Goal: Task Accomplishment & Management: Complete application form

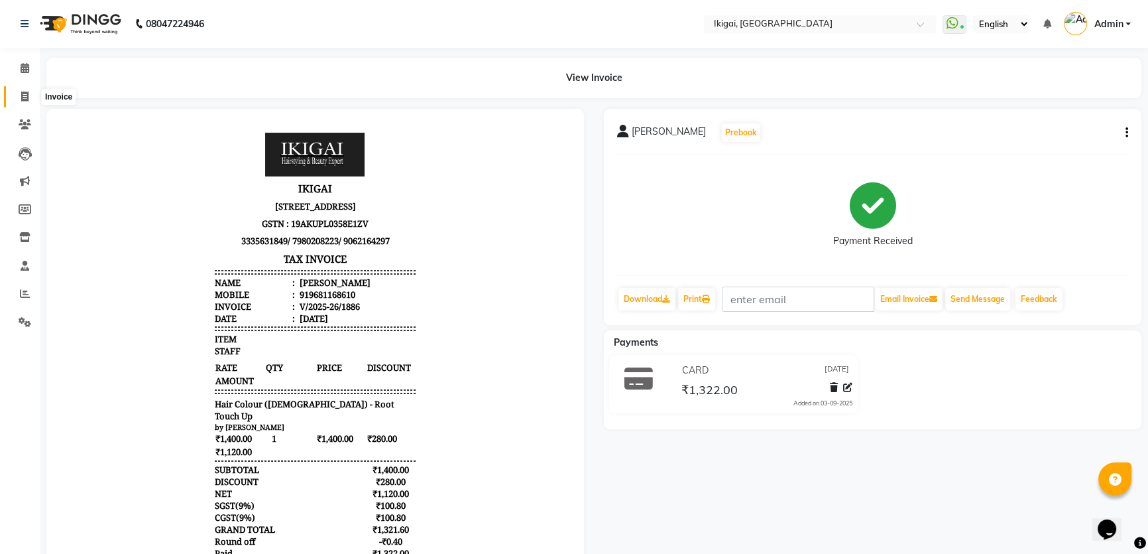
click at [24, 94] on icon at bounding box center [24, 96] width 7 height 10
select select "service"
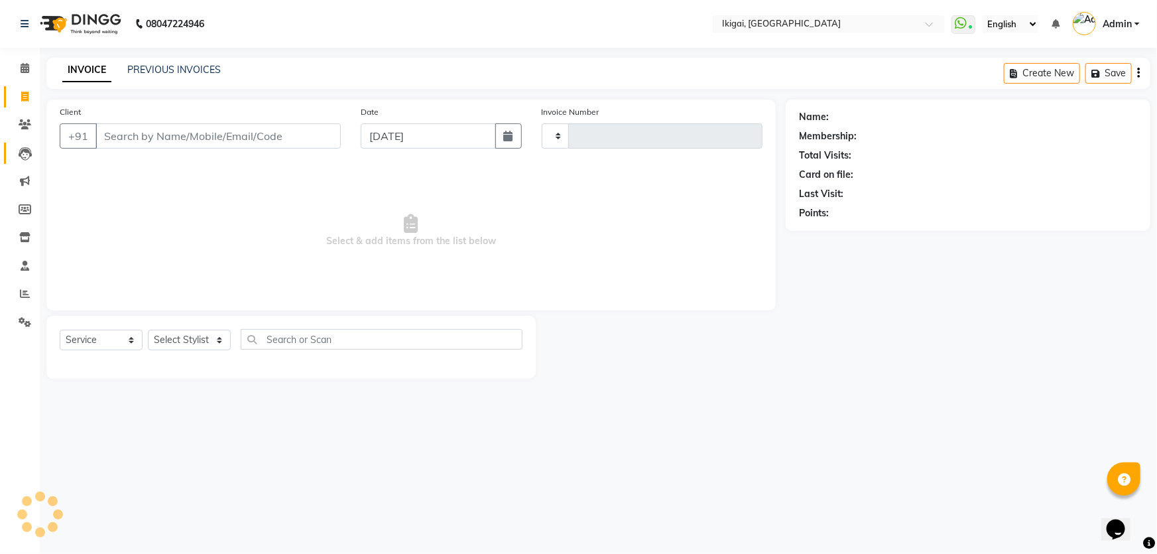
type input "1887"
select select "4429"
click at [170, 337] on select "Select Stylist" at bounding box center [189, 340] width 83 height 21
click at [171, 342] on select "Select Stylist [PERSON_NAME] gopal 2 [PERSON_NAME] [PERSON_NAME] [PERSON_NAME] …" at bounding box center [189, 340] width 83 height 21
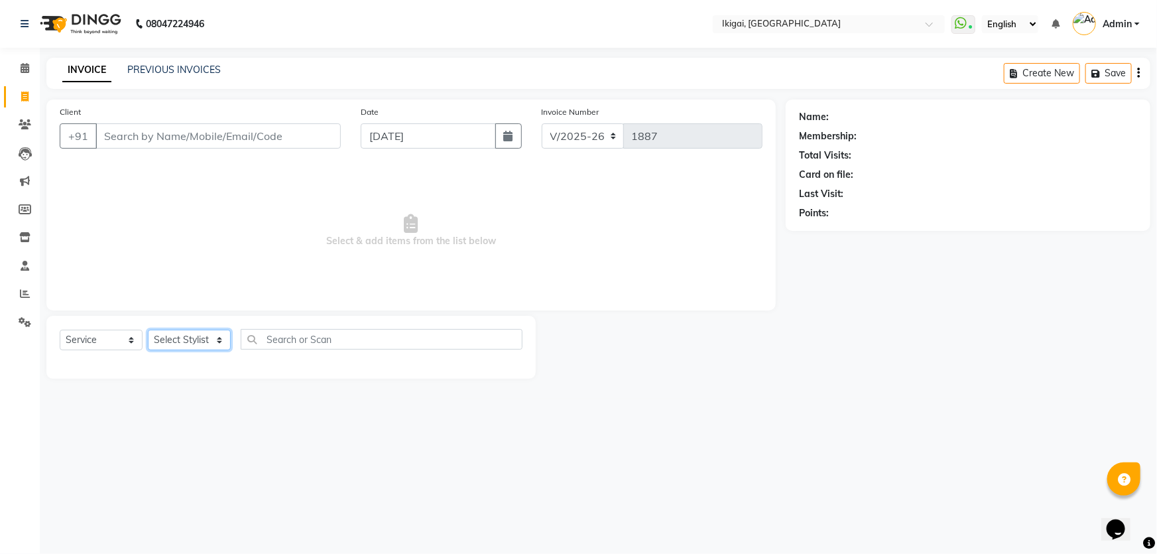
select select "24732"
click at [148, 330] on select "Select Stylist [PERSON_NAME] gopal 2 [PERSON_NAME] [PERSON_NAME] [PERSON_NAME] …" at bounding box center [189, 340] width 83 height 21
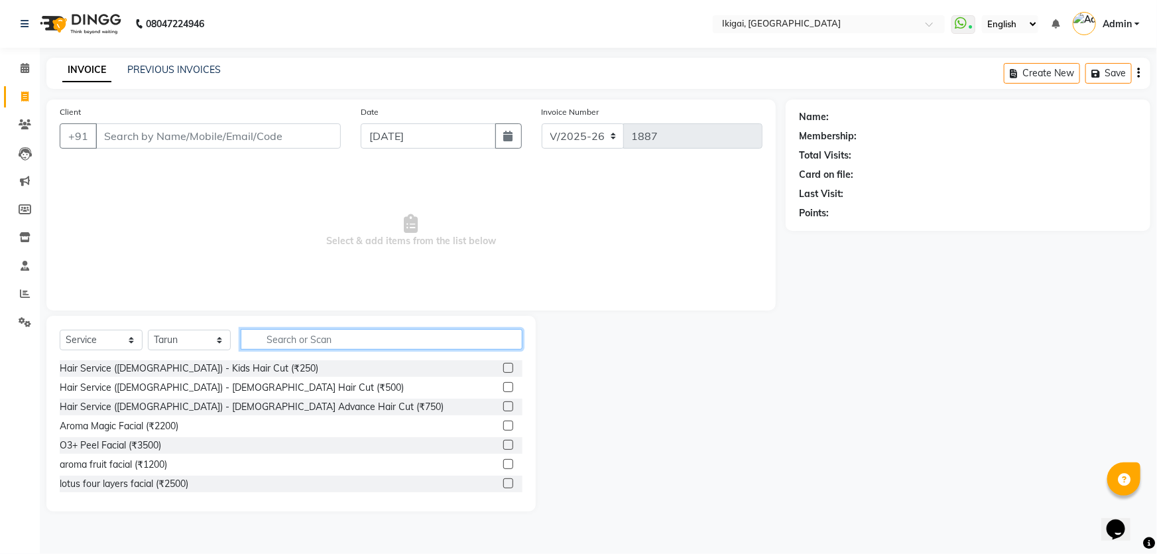
click at [277, 337] on input "text" at bounding box center [382, 339] width 282 height 21
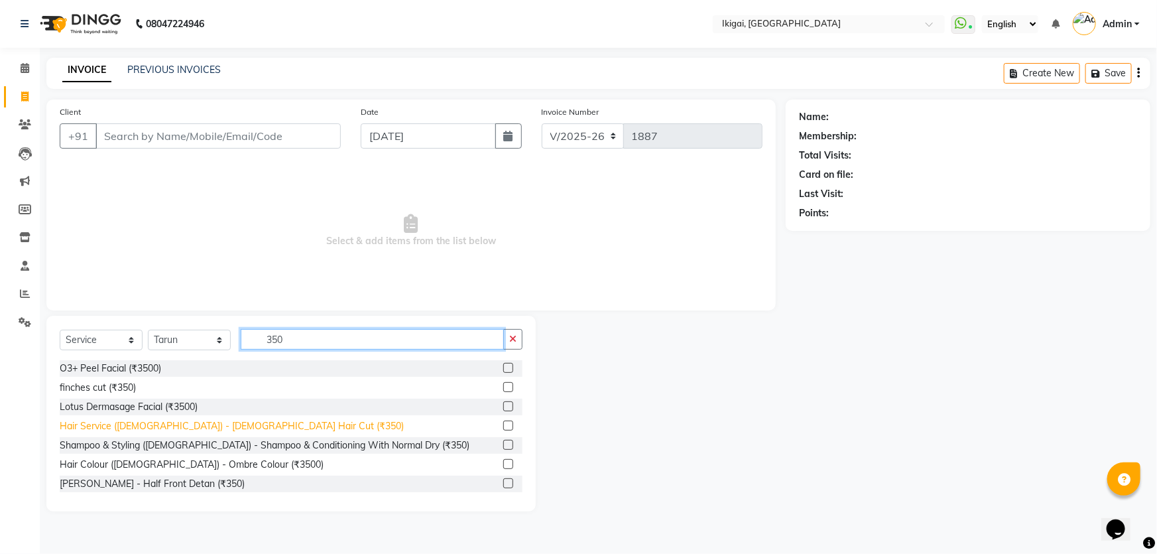
type input "350"
click at [242, 425] on div "Hair Service ([DEMOGRAPHIC_DATA]) - [DEMOGRAPHIC_DATA] Hair Cut (₹350)" at bounding box center [232, 426] width 344 height 14
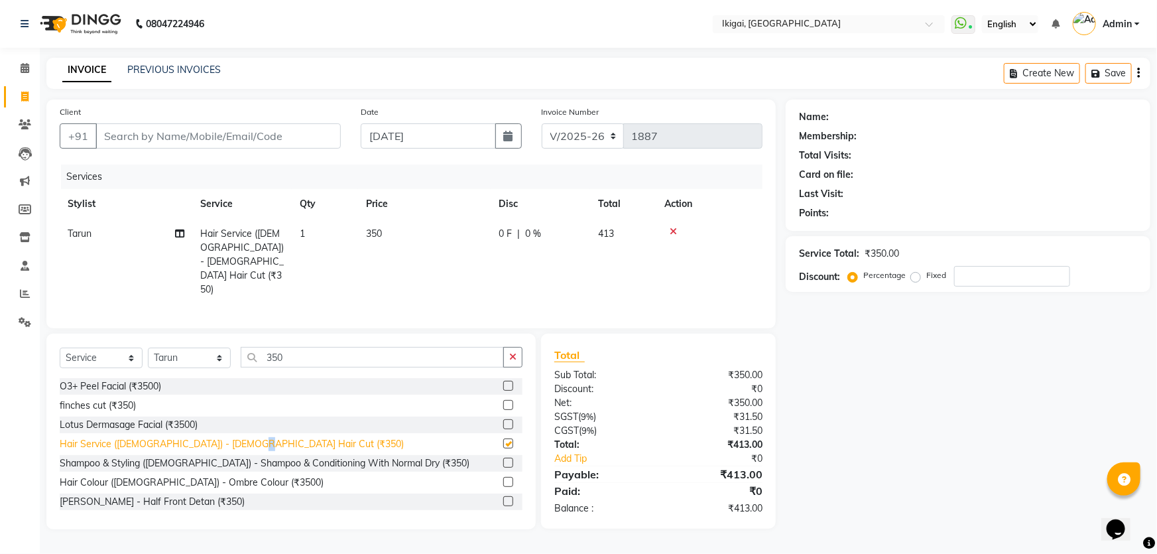
checkbox input "false"
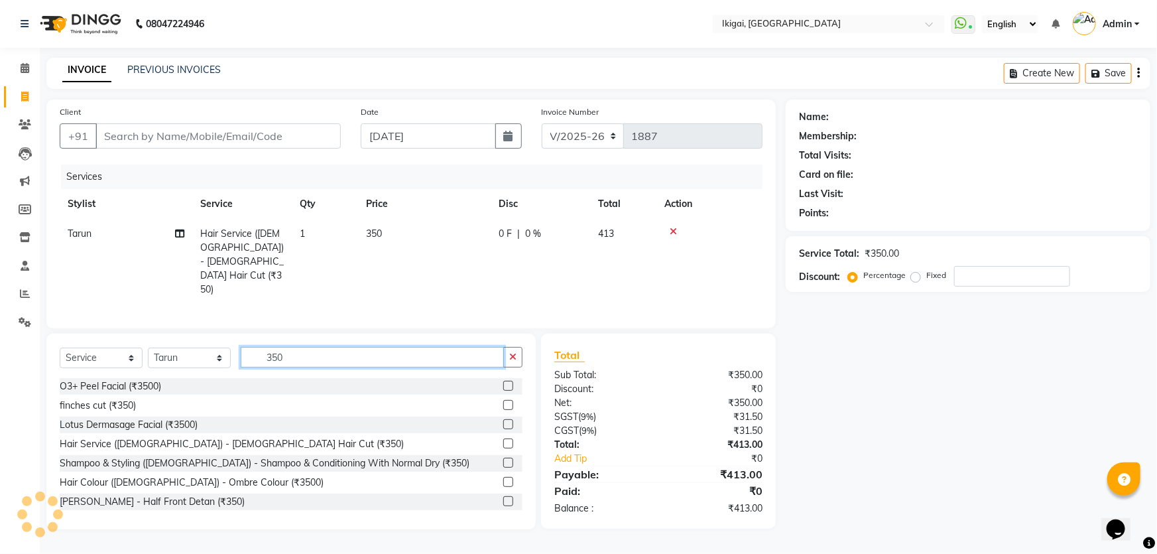
click at [288, 347] on input "350" at bounding box center [372, 357] width 263 height 21
type input "3"
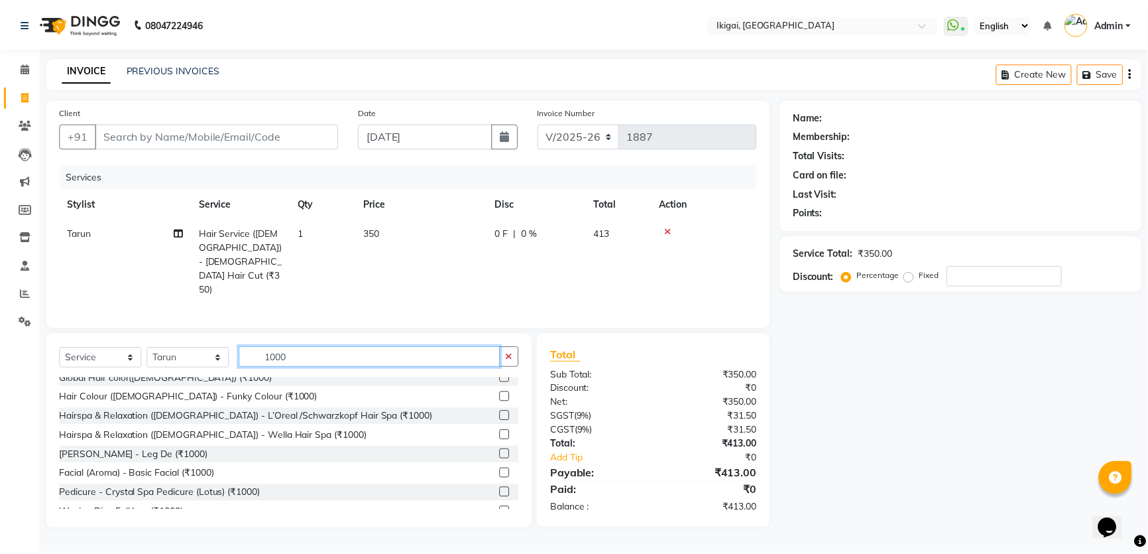
scroll to position [282, 0]
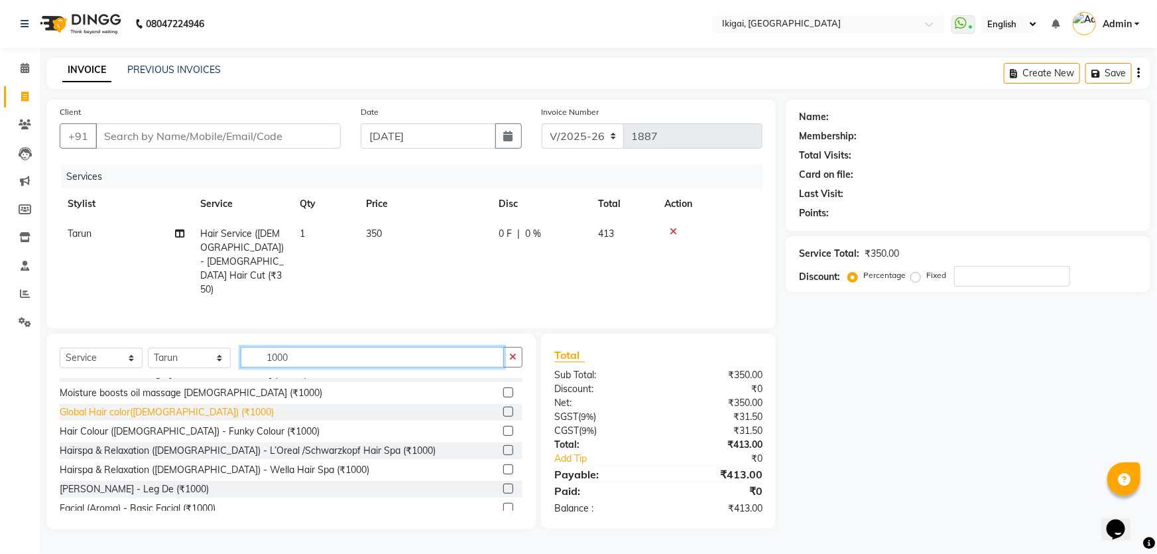
type input "1000"
click at [178, 405] on div "Global Hair color([DEMOGRAPHIC_DATA]) (₹1000)" at bounding box center [167, 412] width 214 height 14
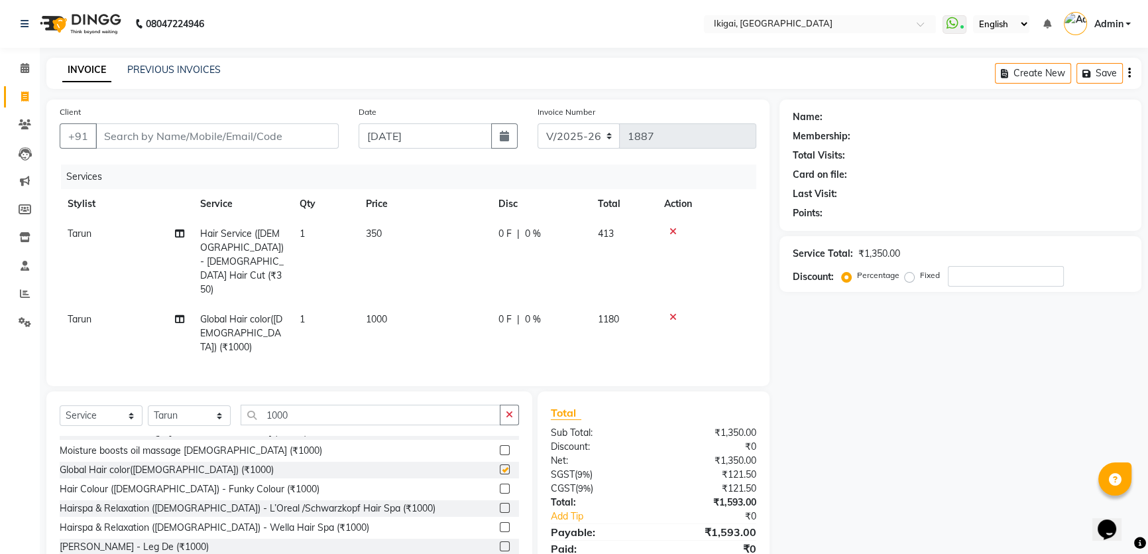
checkbox input "false"
click at [374, 313] on span "1000" at bounding box center [376, 319] width 21 height 12
select select "24732"
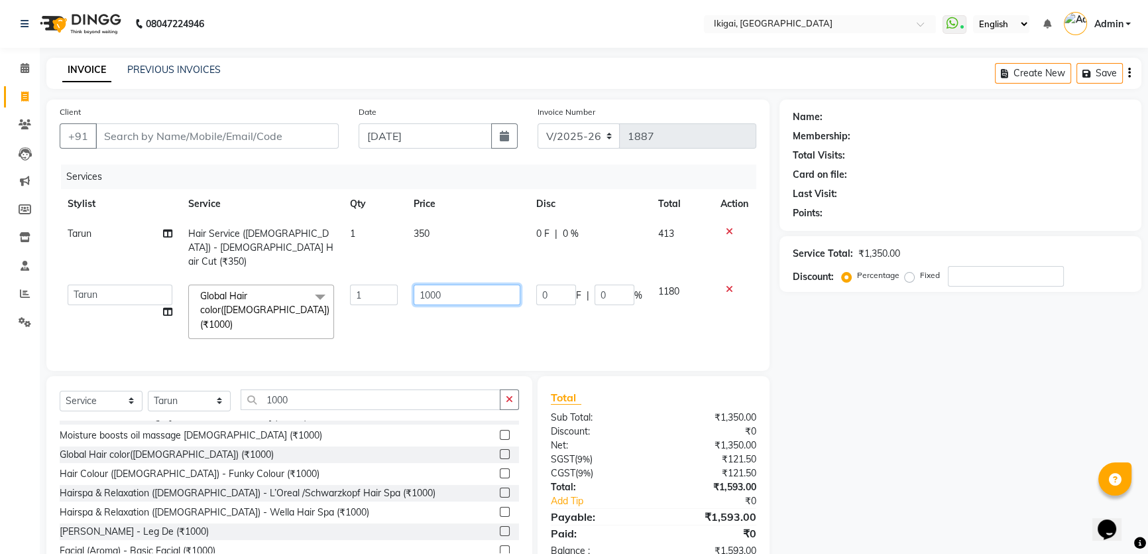
click at [430, 284] on input "1000" at bounding box center [467, 294] width 107 height 21
type input "1200"
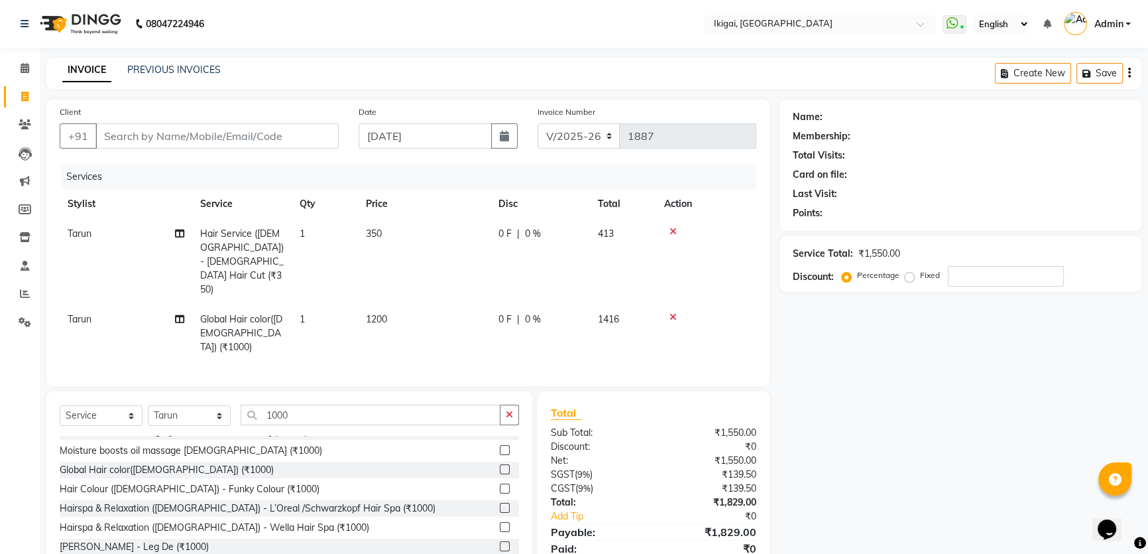
click at [817, 333] on div "Name: Membership: Total Visits: Card on file: Last Visit: Points: Service Total…" at bounding box center [966, 342] width 372 height 487
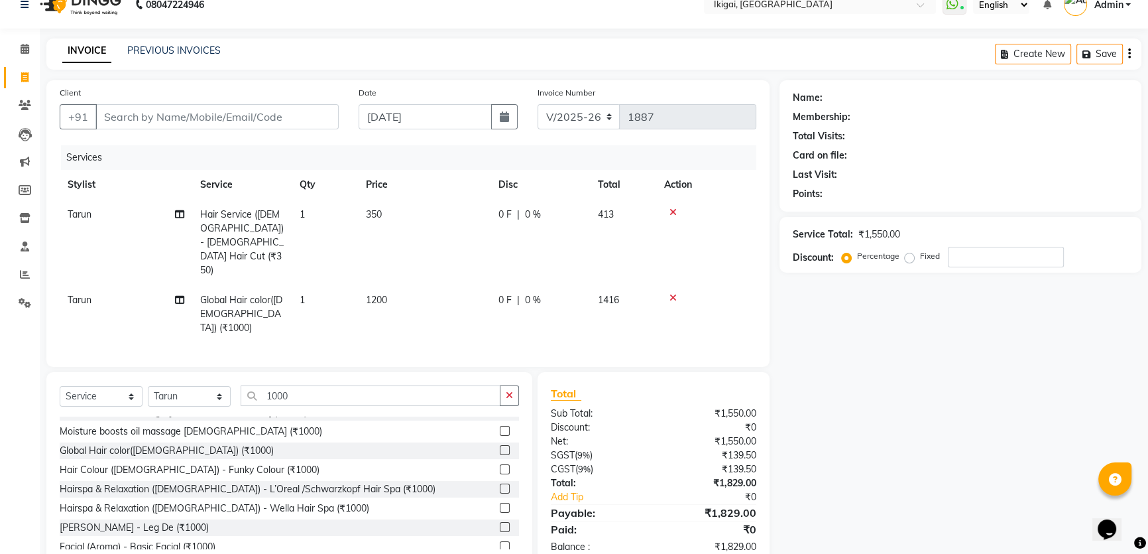
scroll to position [20, 0]
click at [226, 115] on input "Client" at bounding box center [216, 115] width 243 height 25
type input "8"
type input "0"
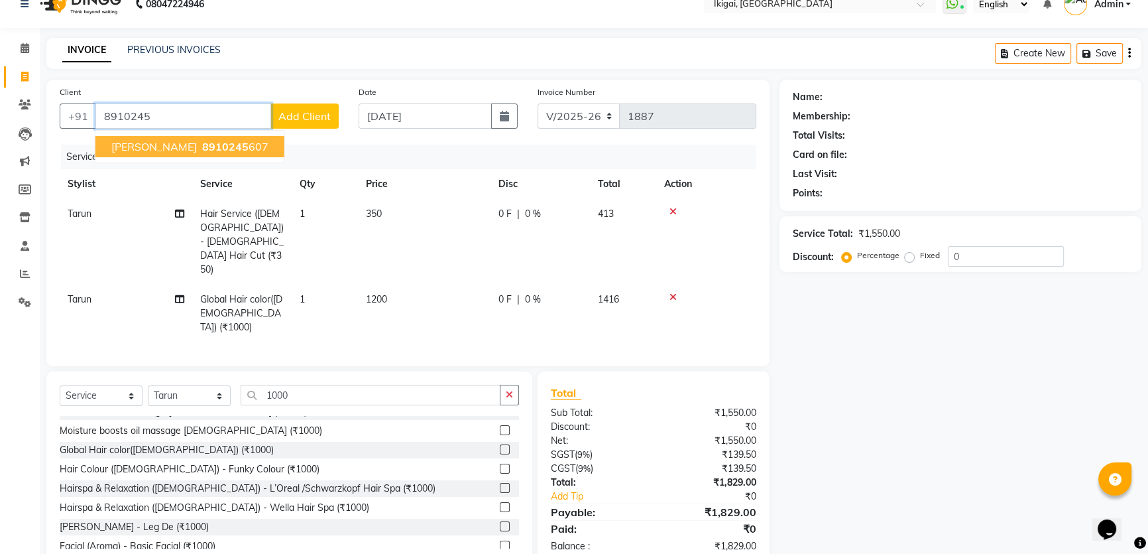
click at [231, 147] on span "8910245" at bounding box center [225, 146] width 46 height 13
type input "8910245607"
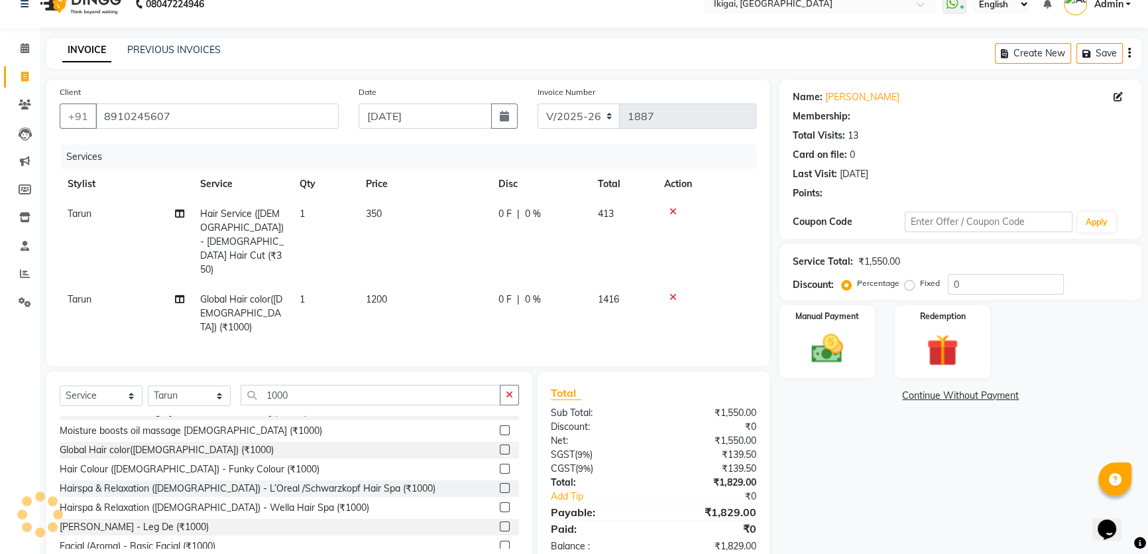
select select "2: Object"
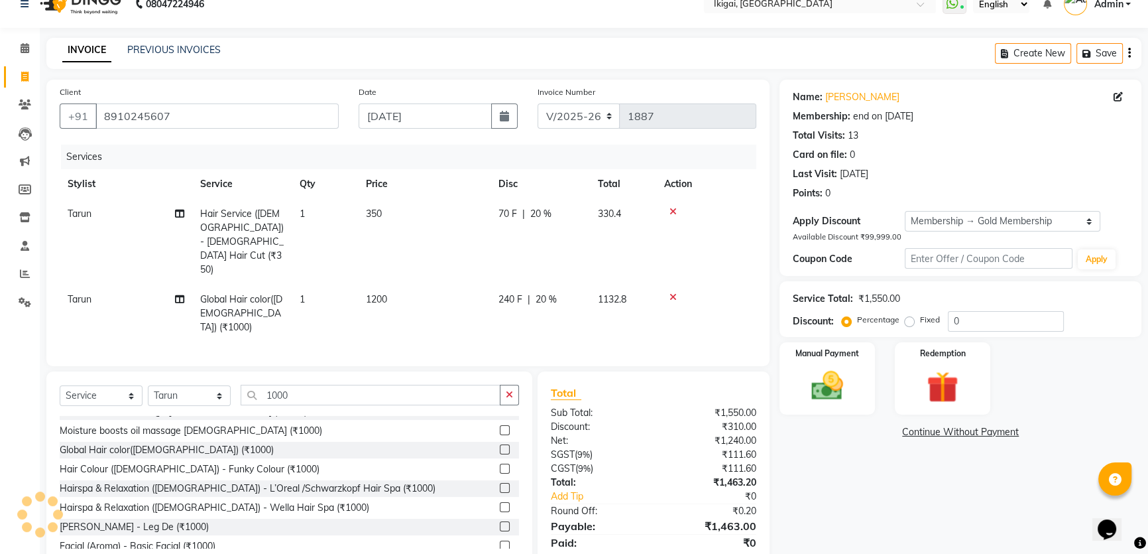
type input "20"
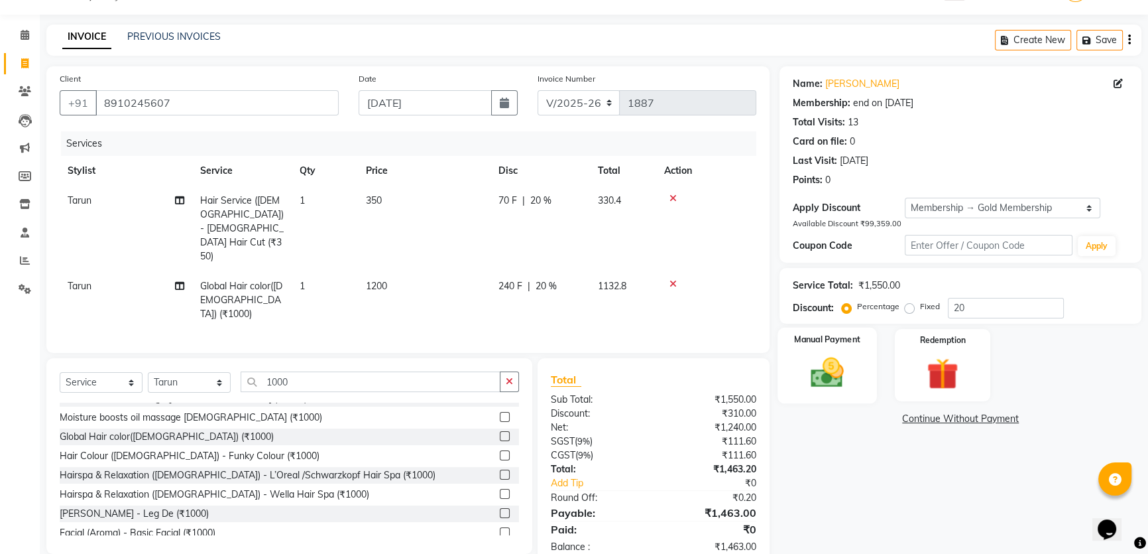
click at [846, 377] on img at bounding box center [828, 372] width 54 height 38
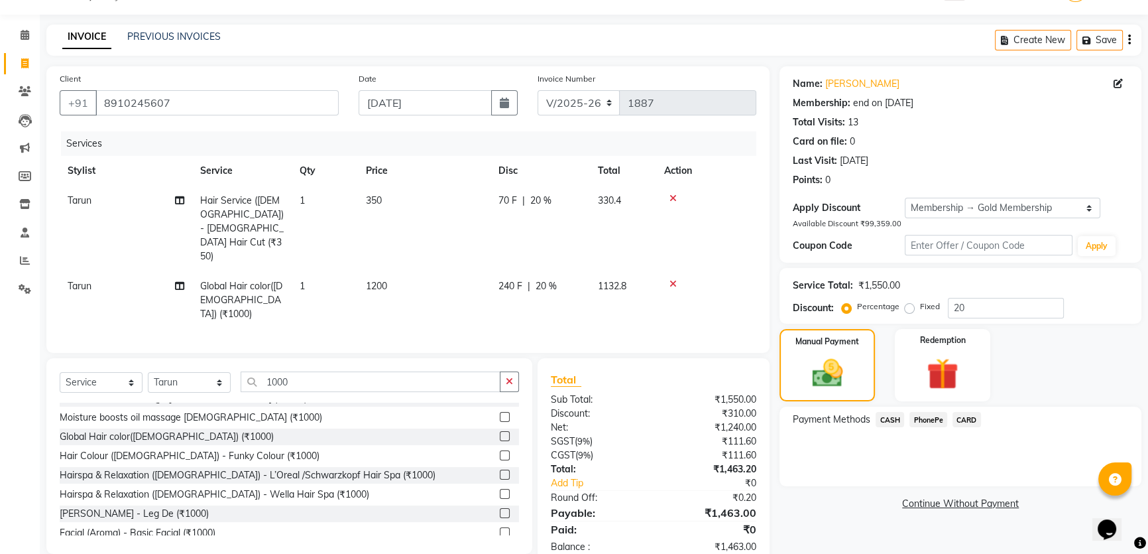
click at [929, 418] on span "PhonePe" at bounding box center [929, 419] width 38 height 15
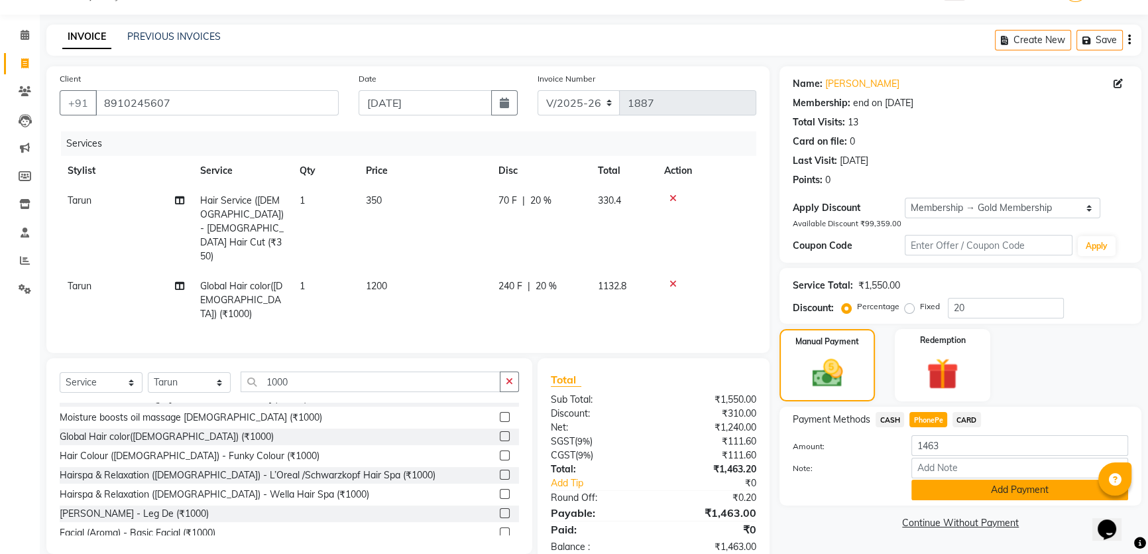
click at [957, 490] on button "Add Payment" at bounding box center [1020, 489] width 217 height 21
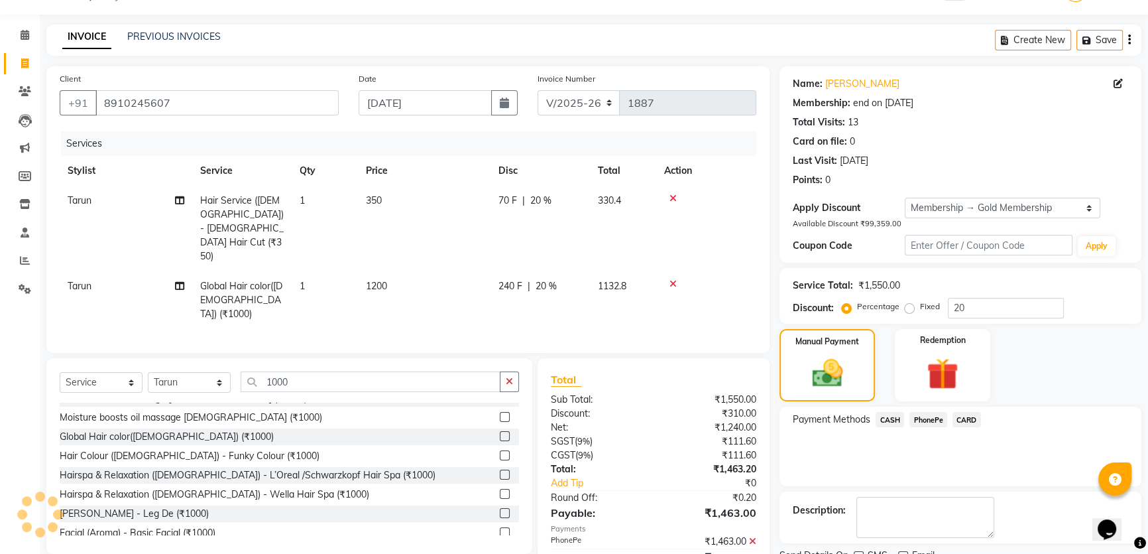
scroll to position [108, 0]
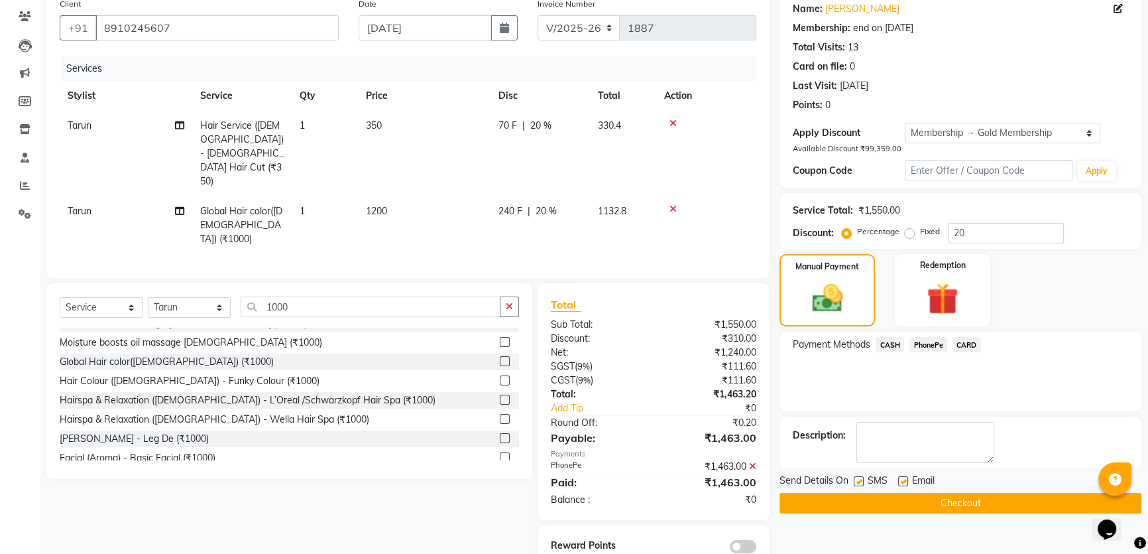
click at [879, 496] on button "Checkout" at bounding box center [961, 503] width 362 height 21
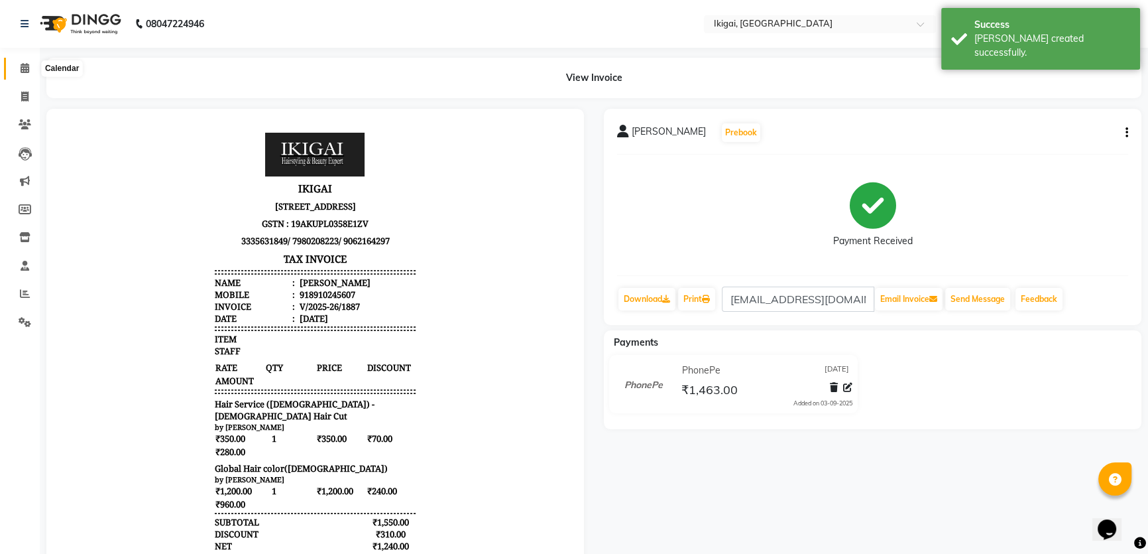
click at [21, 65] on icon at bounding box center [25, 68] width 9 height 10
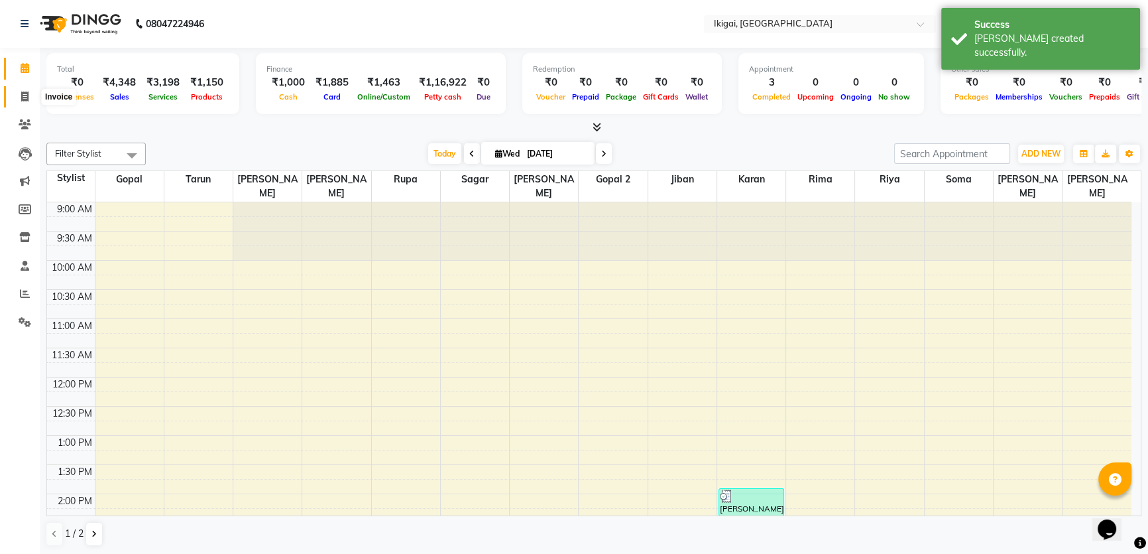
click at [27, 96] on icon at bounding box center [24, 96] width 7 height 10
select select "service"
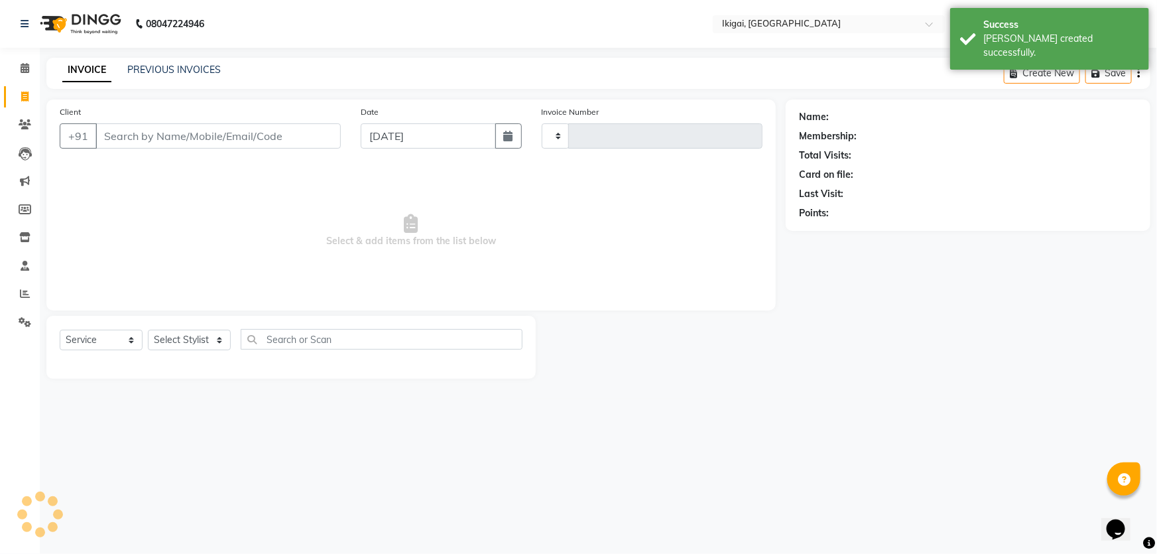
type input "1888"
select select "4429"
click at [173, 342] on select "Select Stylist [PERSON_NAME] gopal 2 [PERSON_NAME] [PERSON_NAME] [PERSON_NAME] …" at bounding box center [189, 340] width 83 height 21
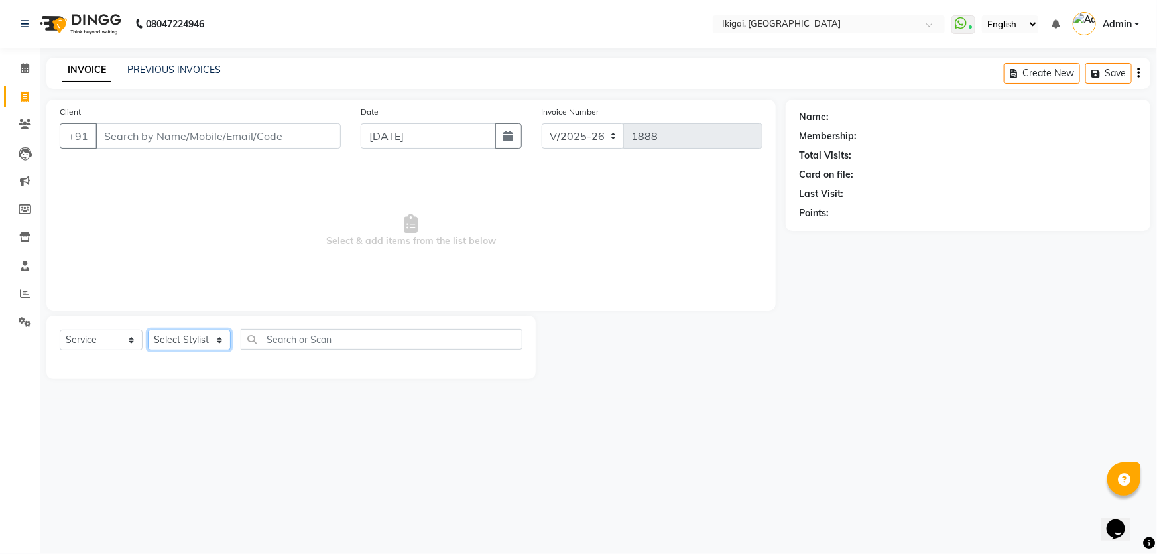
select select "24732"
click at [148, 330] on select "Select Stylist [PERSON_NAME] gopal 2 [PERSON_NAME] [PERSON_NAME] [PERSON_NAME] …" at bounding box center [189, 340] width 83 height 21
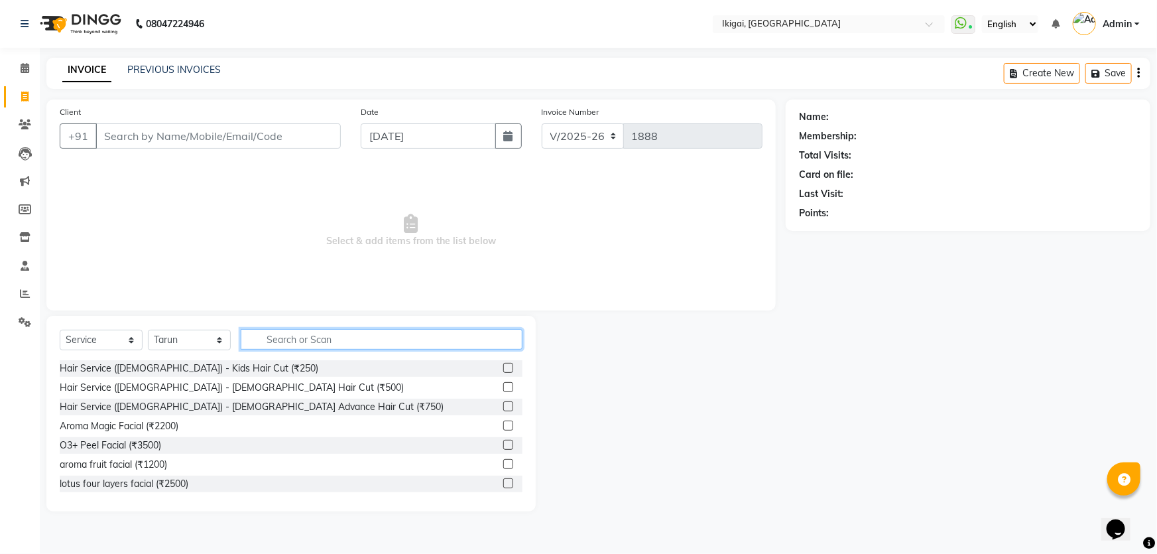
click at [294, 335] on input "text" at bounding box center [382, 339] width 282 height 21
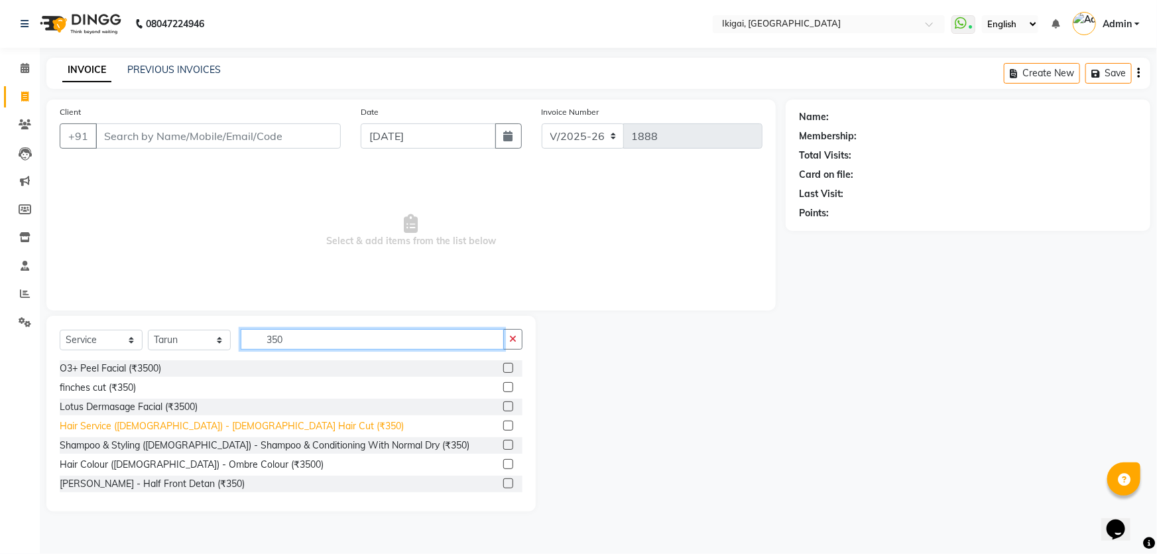
type input "350"
click at [226, 426] on div "Hair Service ([DEMOGRAPHIC_DATA]) - [DEMOGRAPHIC_DATA] Hair Cut (₹350)" at bounding box center [232, 426] width 344 height 14
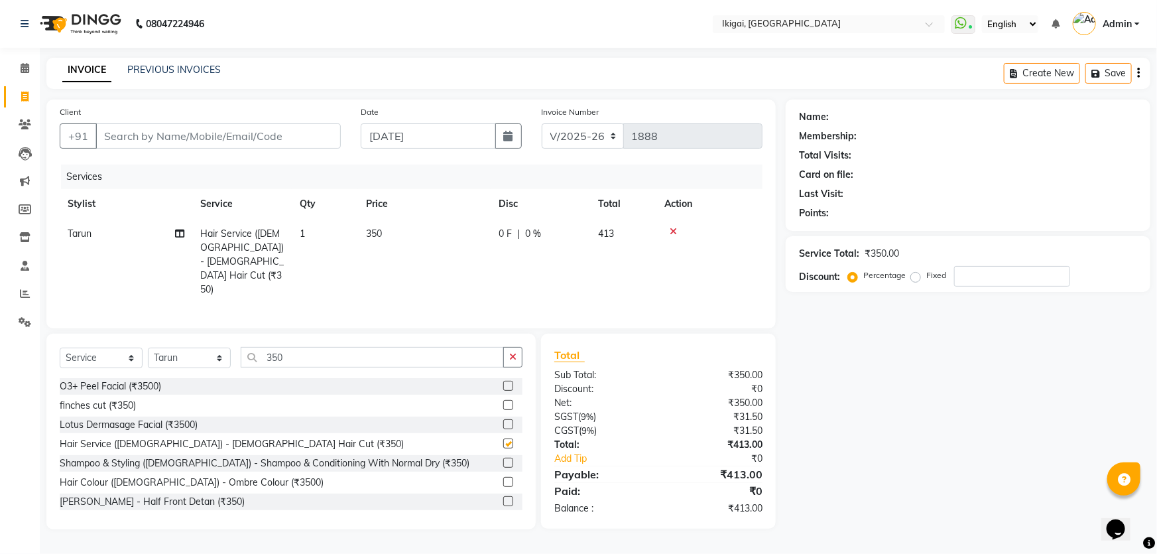
checkbox input "false"
click at [285, 347] on input "350" at bounding box center [372, 357] width 263 height 21
type input "3"
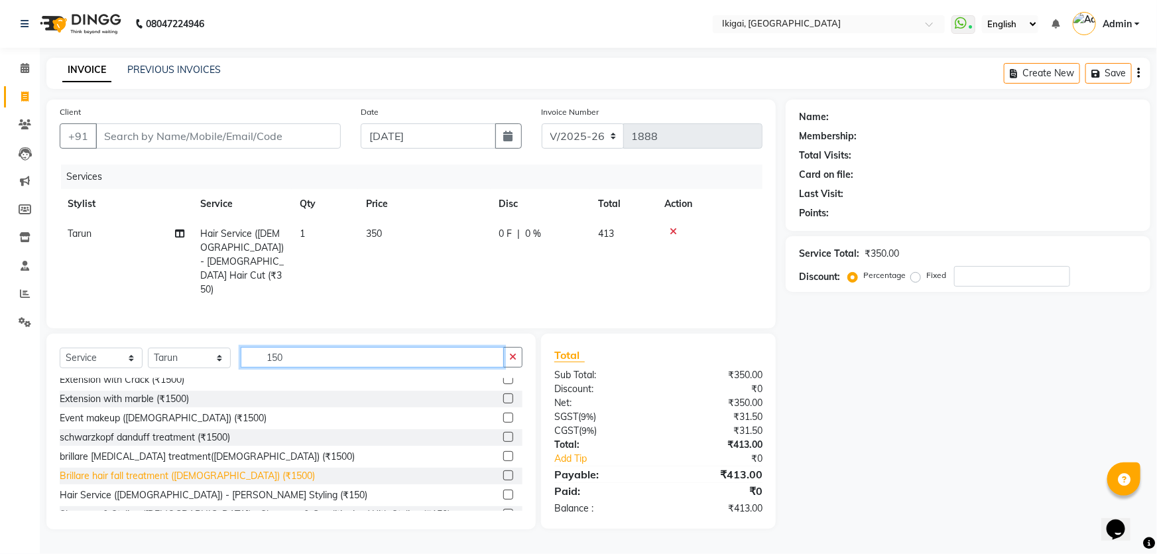
scroll to position [180, 0]
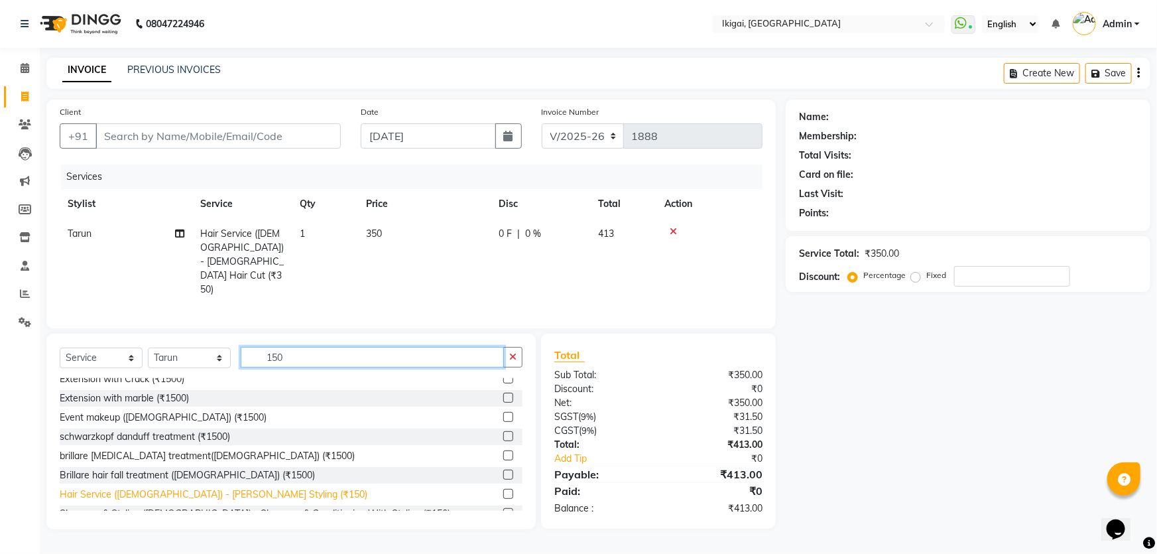
type input "150"
click at [172, 487] on div "Hair Service ([DEMOGRAPHIC_DATA]) - [PERSON_NAME] Styling (₹150)" at bounding box center [214, 494] width 308 height 14
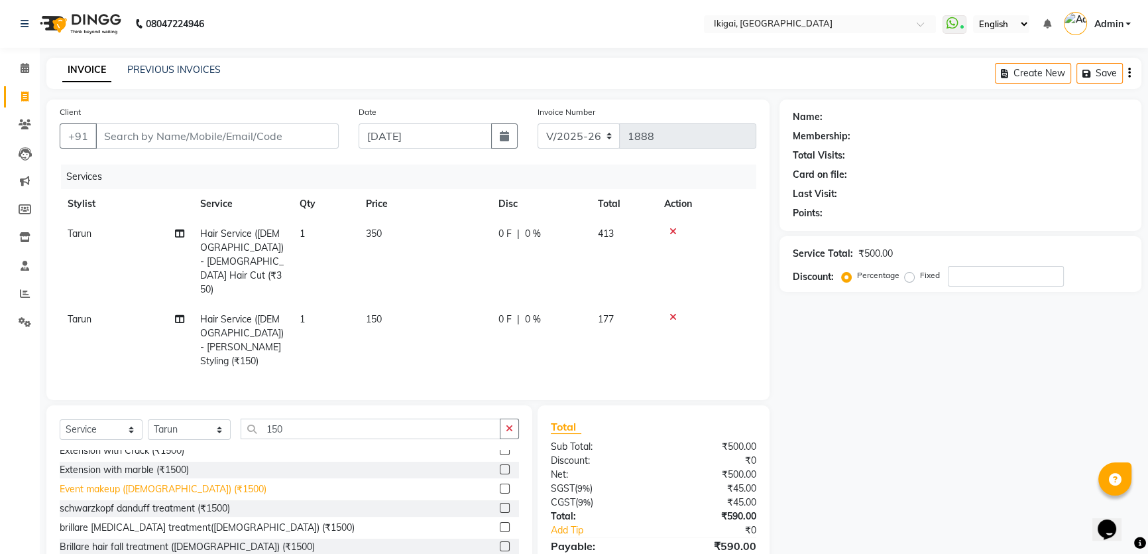
checkbox input "false"
click at [194, 131] on input "Client" at bounding box center [216, 135] width 243 height 25
type input "9"
type input "0"
type input "9831027221"
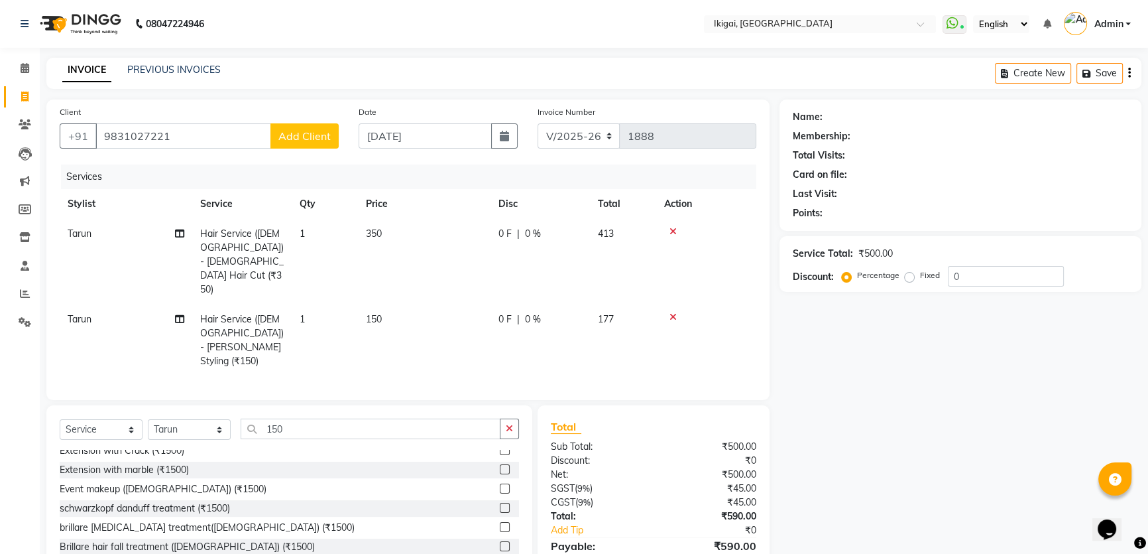
click at [304, 130] on span "Add Client" at bounding box center [304, 135] width 52 height 13
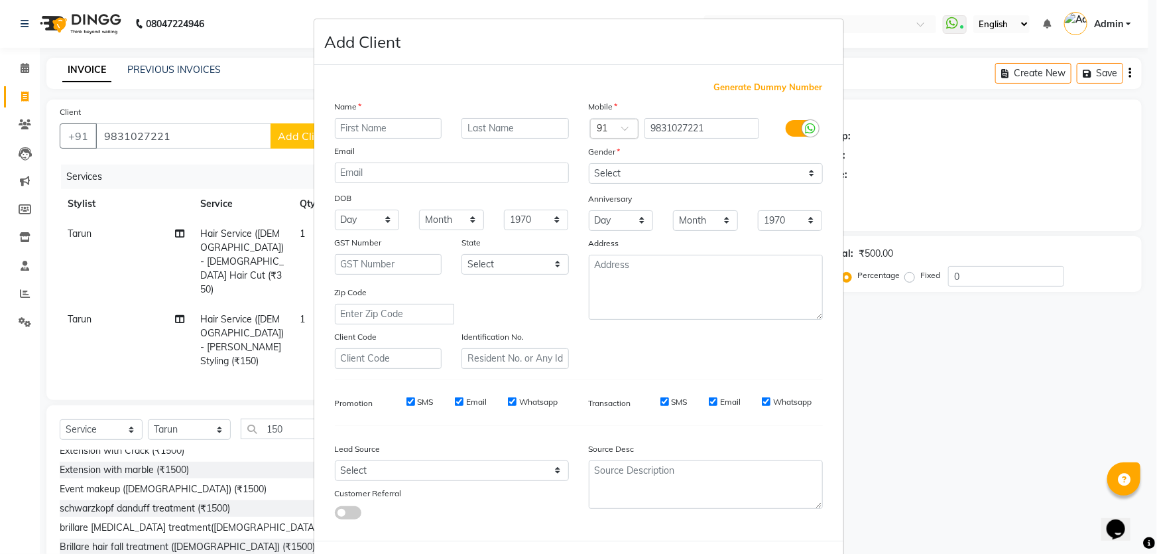
click at [368, 130] on input "text" at bounding box center [388, 128] width 107 height 21
type input "srjath"
click at [461, 130] on input "text" at bounding box center [514, 128] width 107 height 21
type input "madhavan"
click at [343, 127] on input "srjath" at bounding box center [388, 128] width 107 height 21
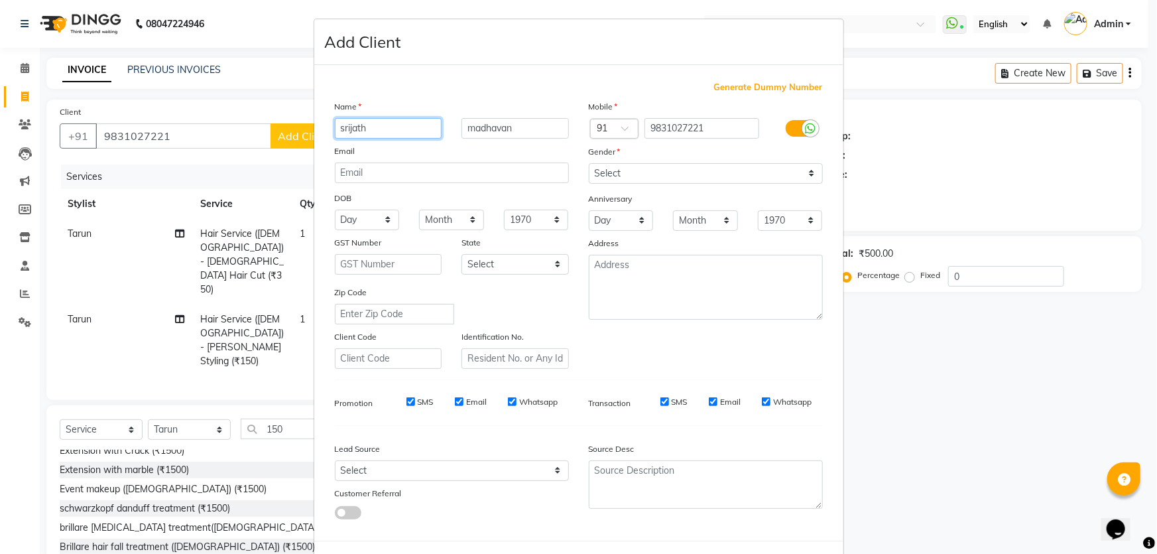
type input "srijath"
click at [658, 174] on select "Select [DEMOGRAPHIC_DATA] [DEMOGRAPHIC_DATA] Other Prefer Not To Say" at bounding box center [706, 173] width 234 height 21
select select "[DEMOGRAPHIC_DATA]"
click at [589, 163] on select "Select [DEMOGRAPHIC_DATA] [DEMOGRAPHIC_DATA] Other Prefer Not To Say" at bounding box center [706, 173] width 234 height 21
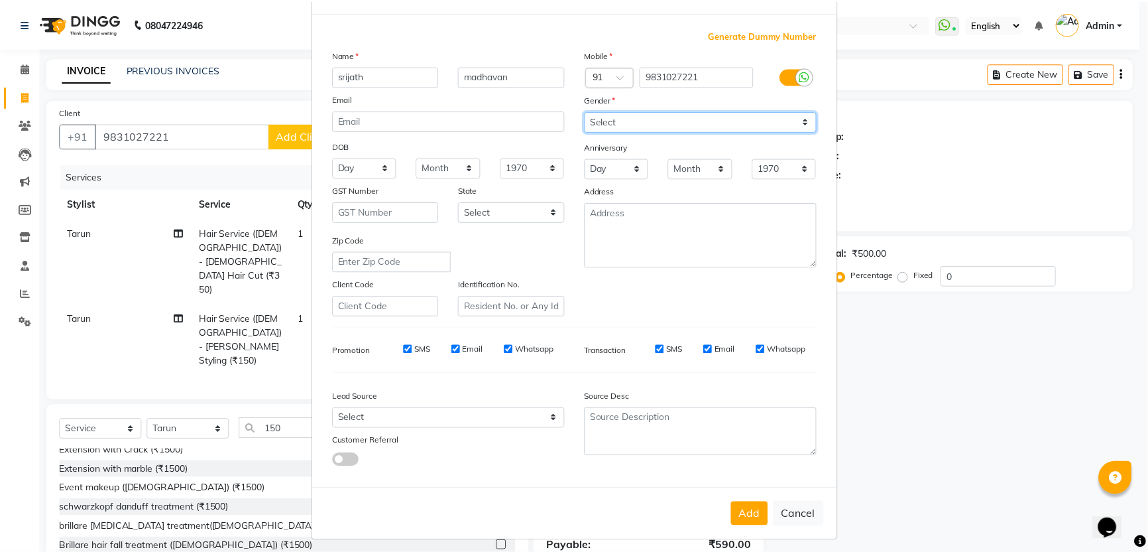
scroll to position [62, 0]
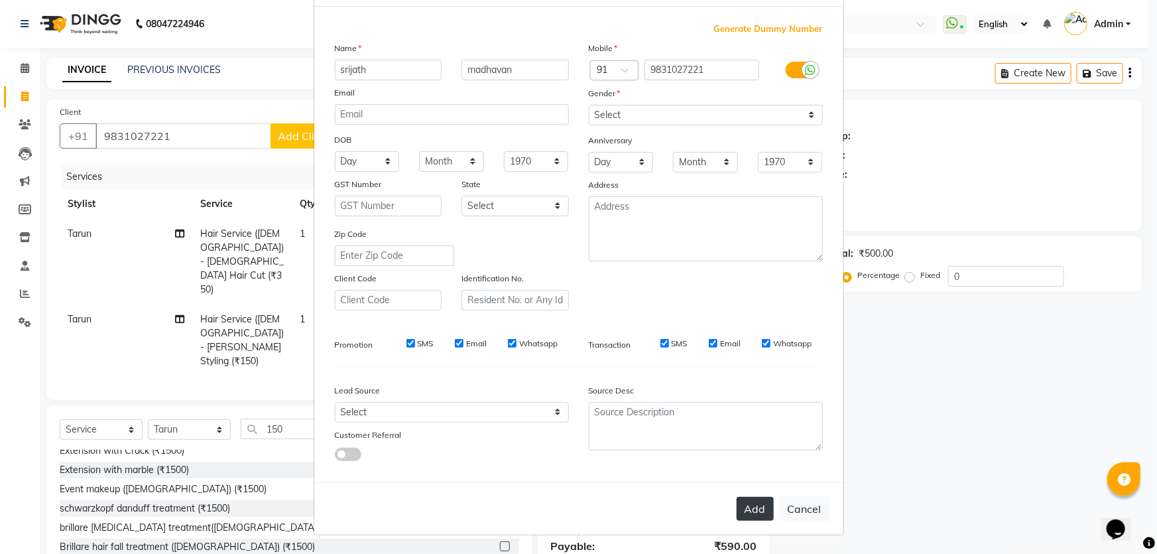
click at [756, 513] on button "Add" at bounding box center [755, 509] width 37 height 24
select select
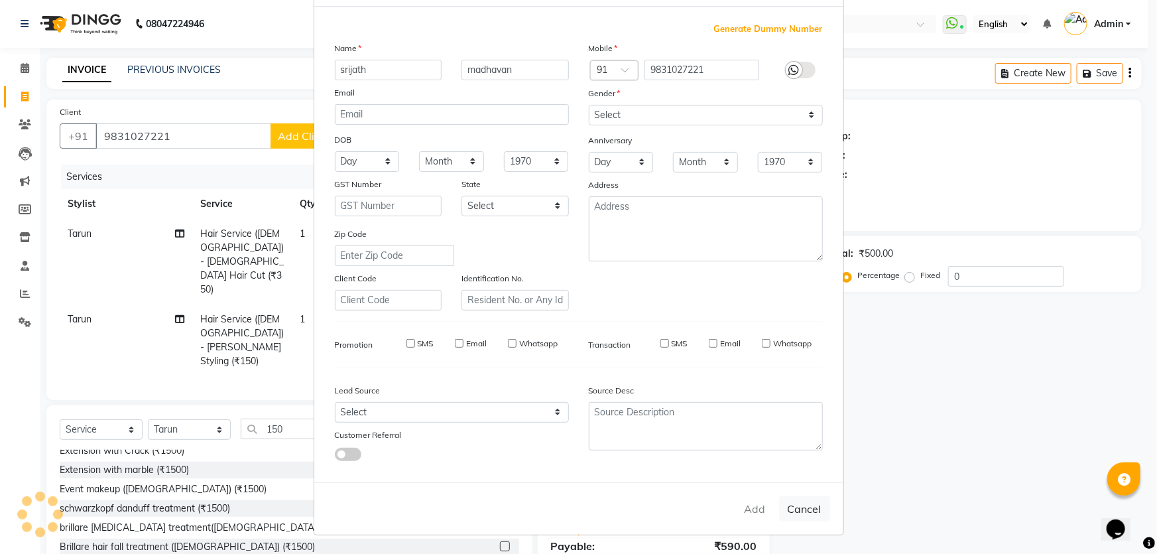
select select
checkbox input "false"
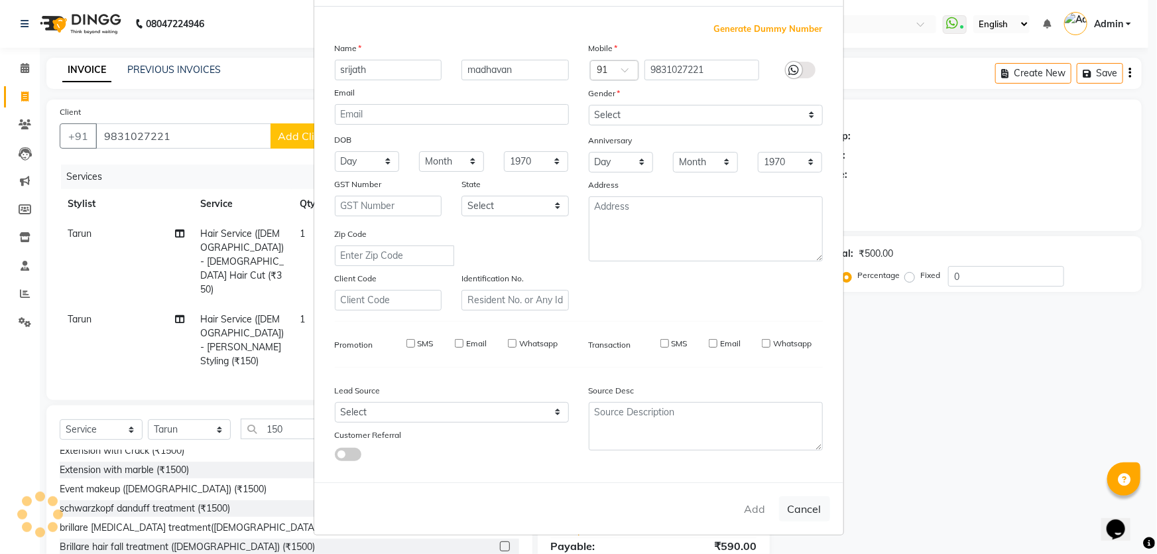
checkbox input "false"
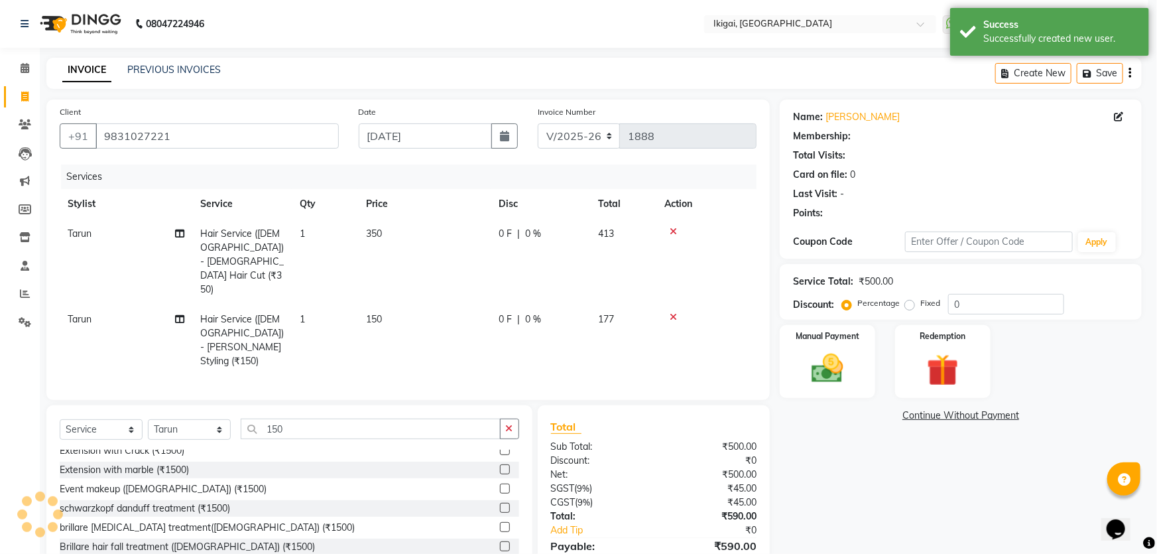
select select "1: Object"
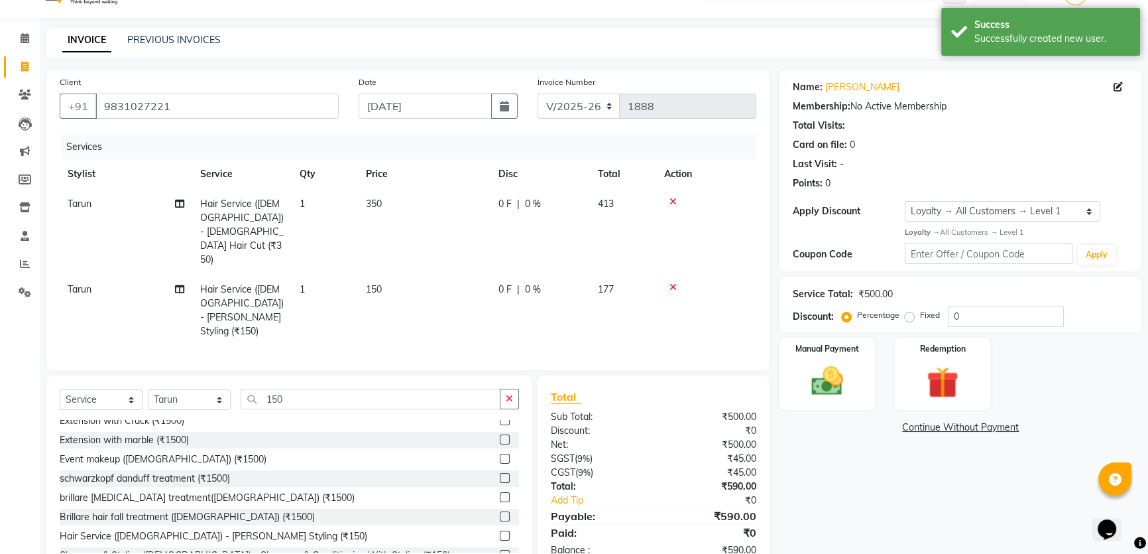
scroll to position [34, 0]
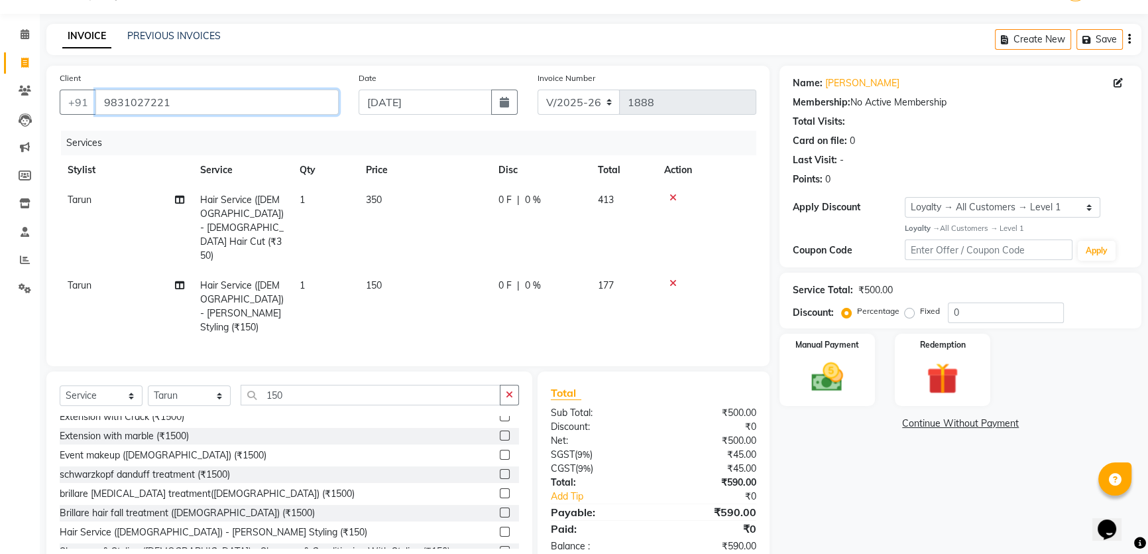
click at [186, 106] on input "9831027221" at bounding box center [216, 102] width 243 height 25
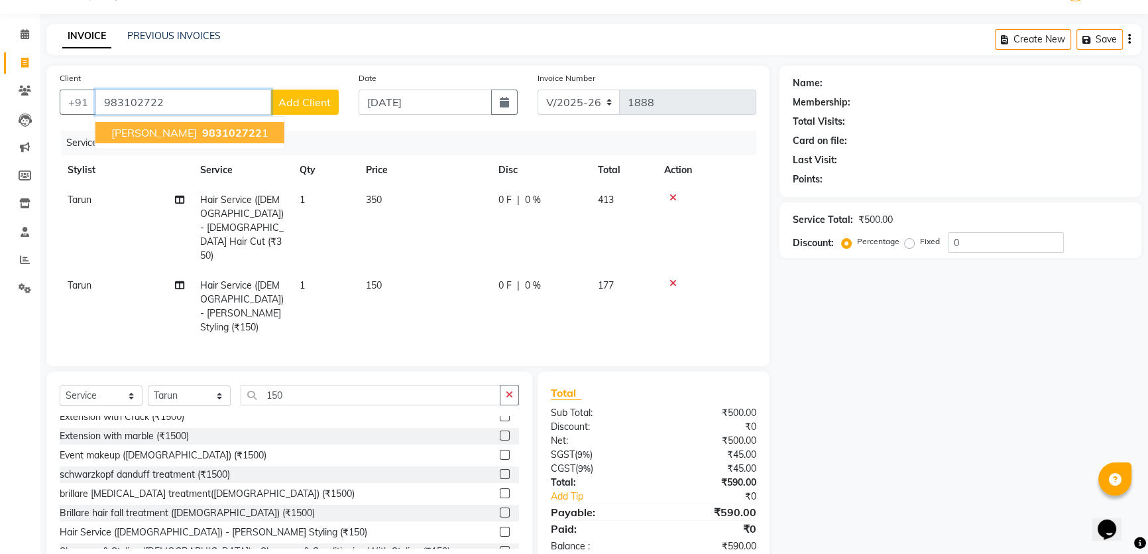
click at [188, 129] on span "[PERSON_NAME]" at bounding box center [154, 132] width 86 height 13
type input "9831027221"
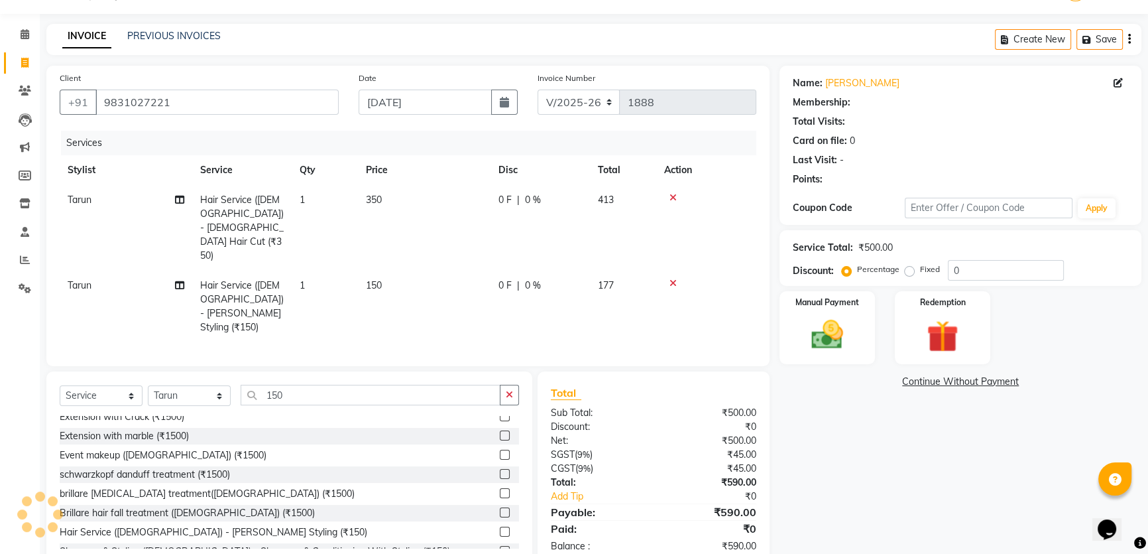
select select "1: Object"
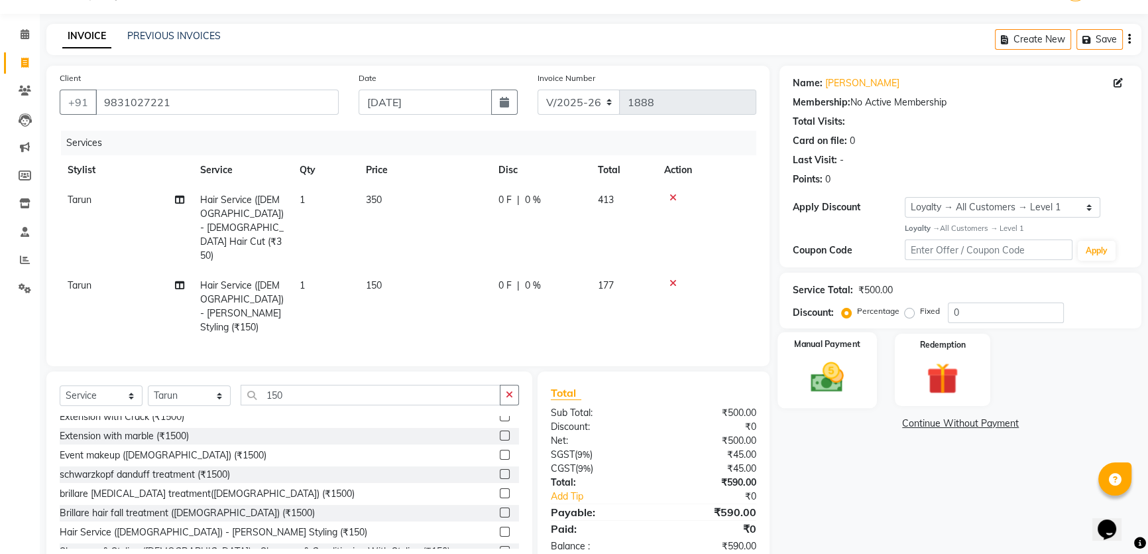
click at [871, 377] on div "Manual Payment" at bounding box center [827, 370] width 99 height 76
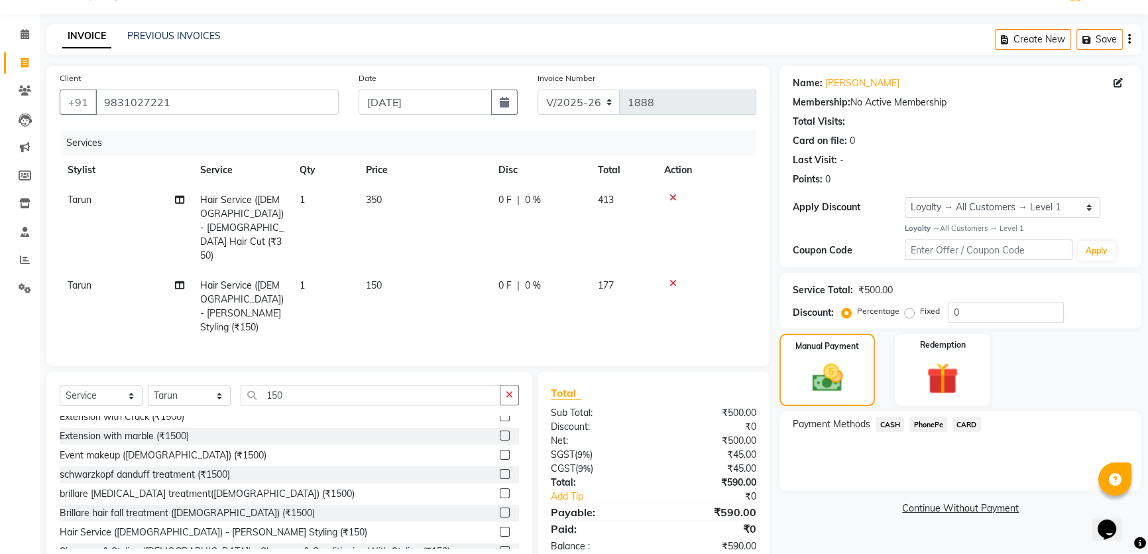
click at [887, 424] on span "CASH" at bounding box center [890, 423] width 29 height 15
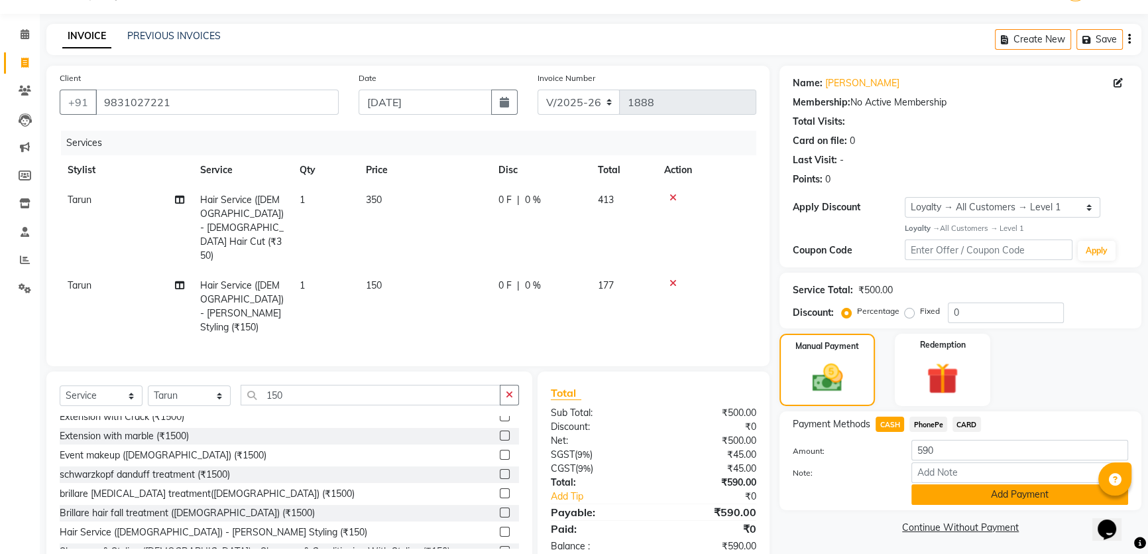
click at [972, 499] on button "Add Payment" at bounding box center [1020, 494] width 217 height 21
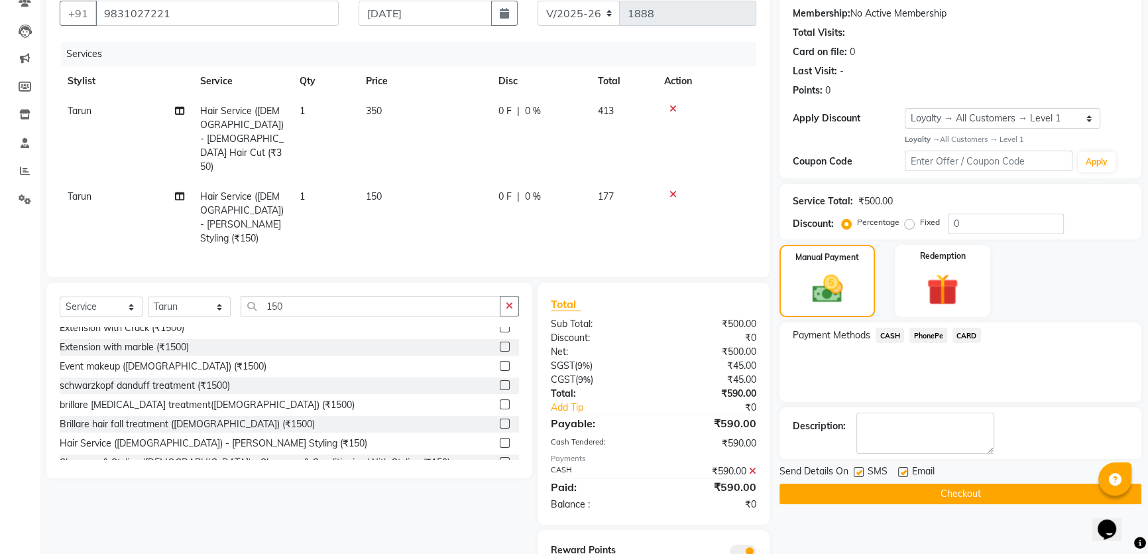
scroll to position [147, 0]
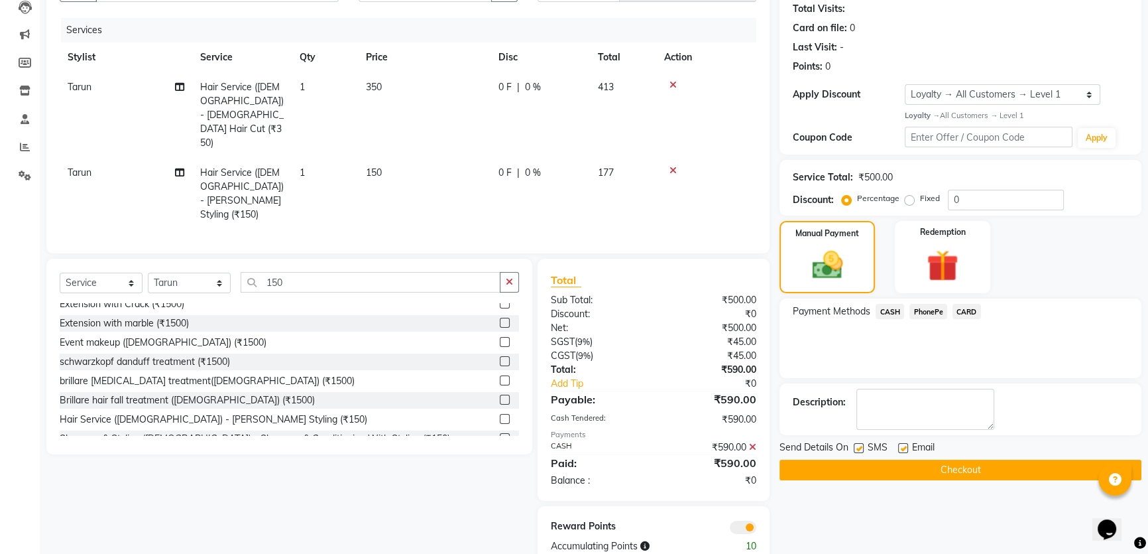
click at [987, 468] on button "Checkout" at bounding box center [961, 469] width 362 height 21
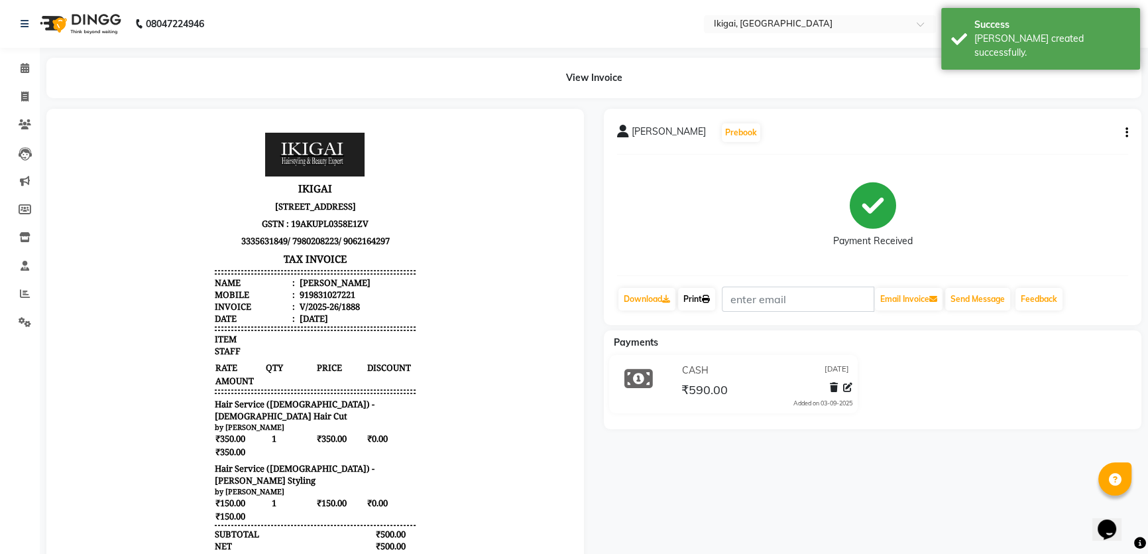
click at [702, 297] on link "Print" at bounding box center [696, 299] width 37 height 23
